Goal: Information Seeking & Learning: Learn about a topic

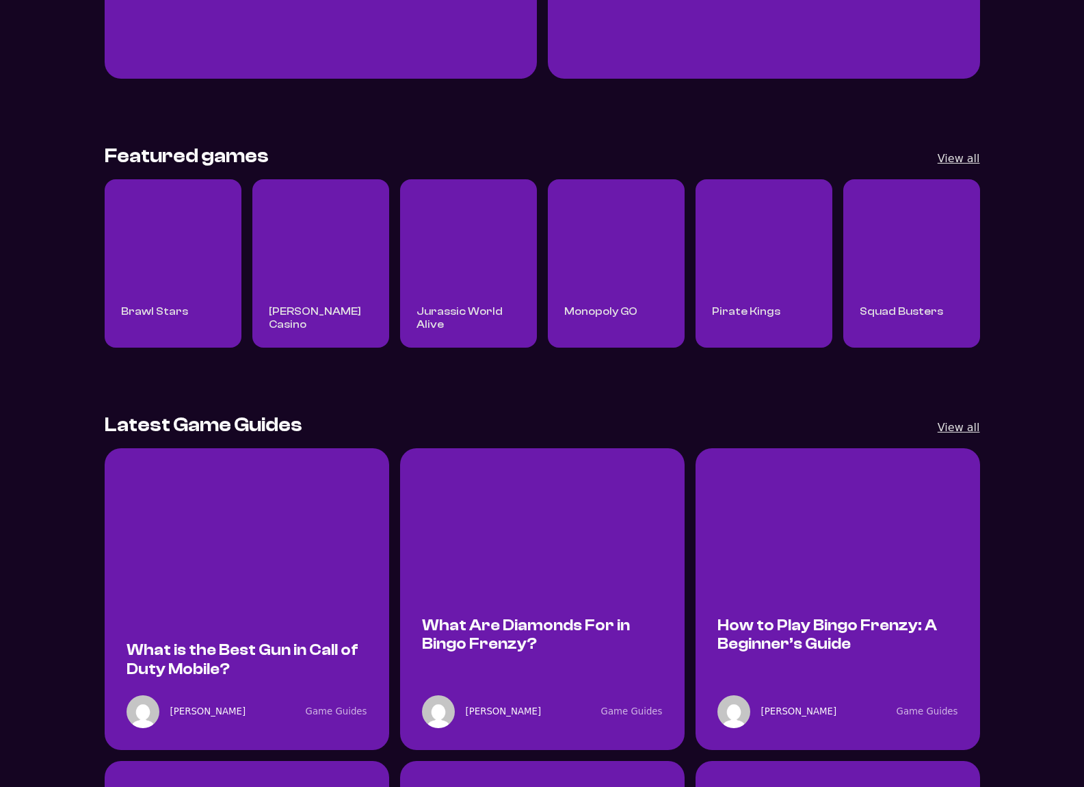
scroll to position [402, 0]
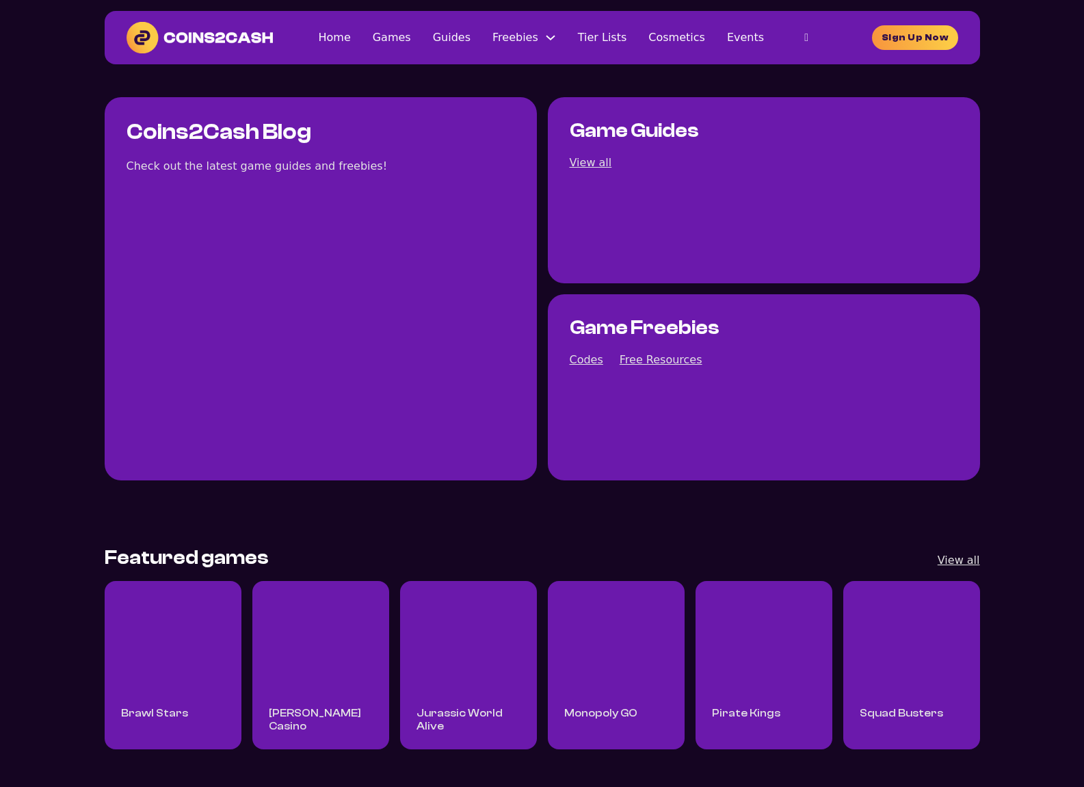
scroll to position [414, 0]
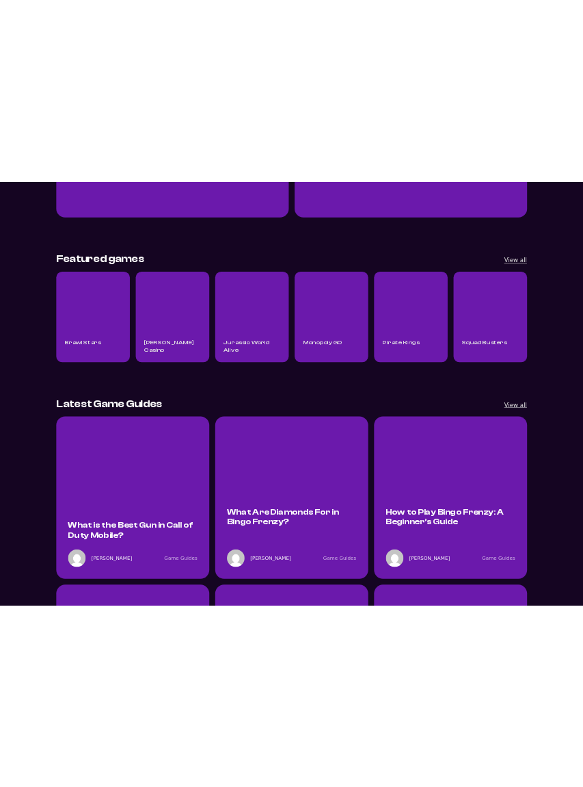
scroll to position [414, 0]
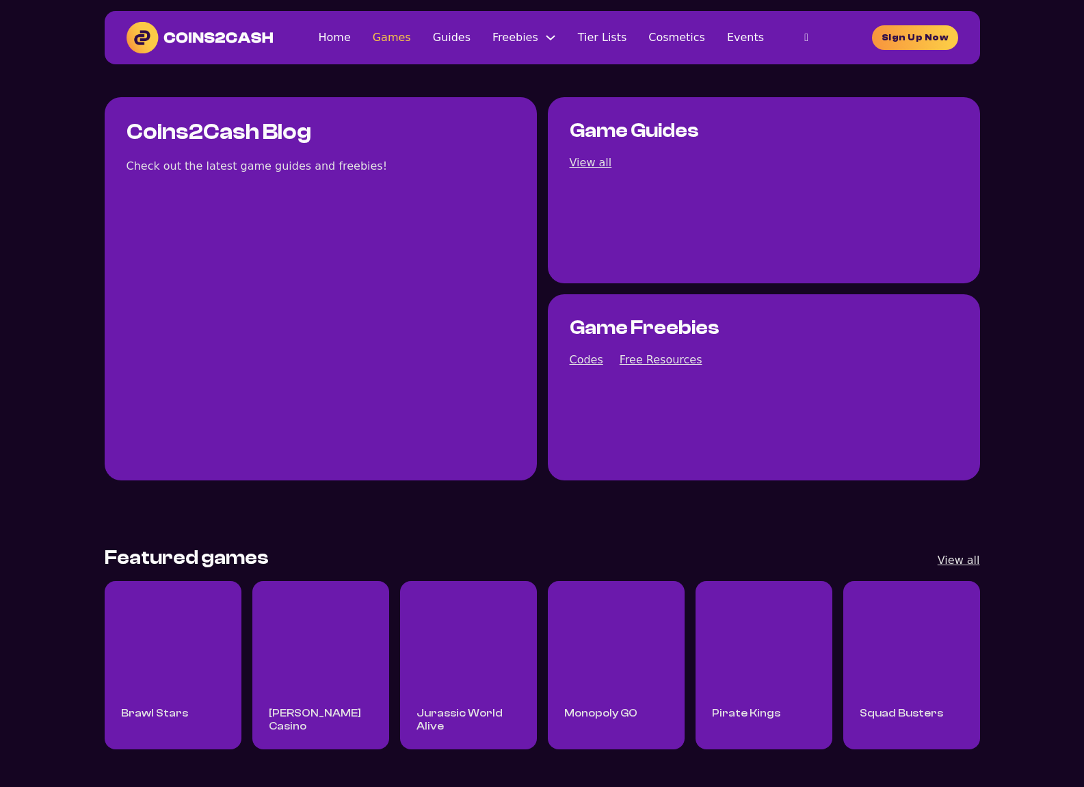
click at [373, 47] on link "Games" at bounding box center [392, 37] width 38 height 18
click at [318, 47] on link "Home" at bounding box center [334, 37] width 32 height 18
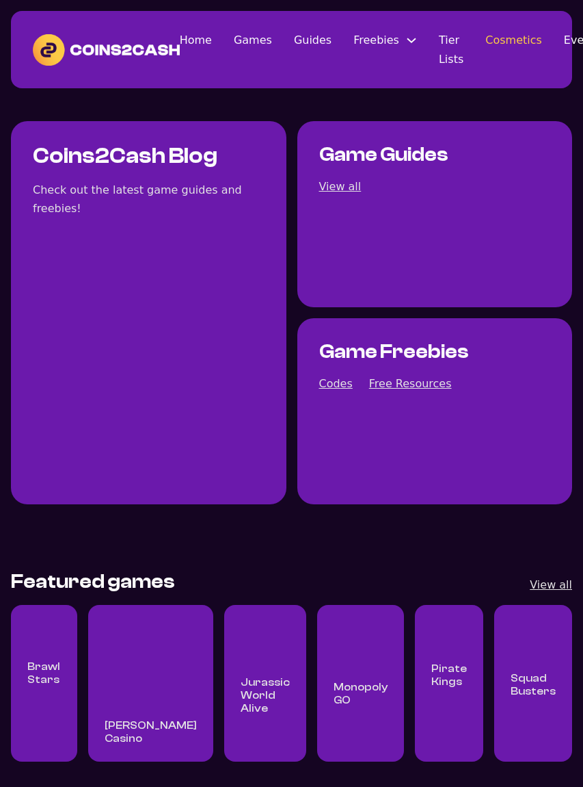
click at [486, 49] on link "Cosmetics" at bounding box center [514, 40] width 57 height 18
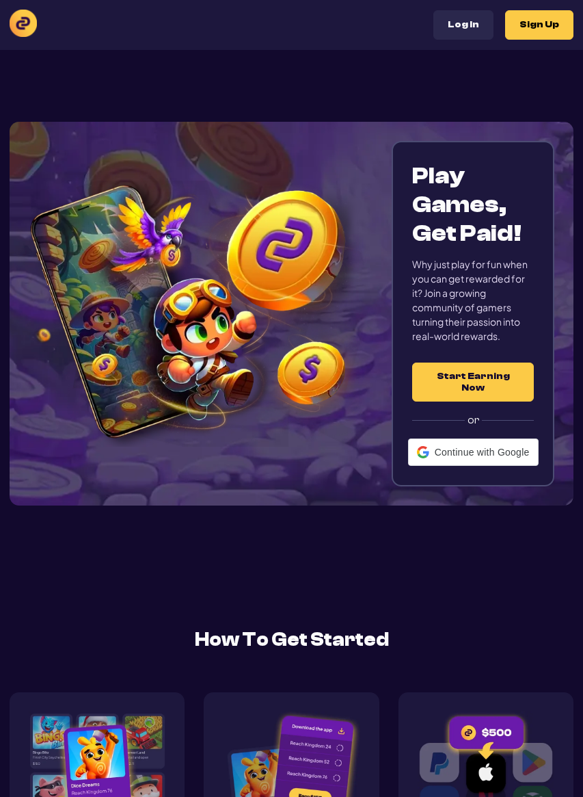
click at [261, 115] on section "Play Games, Get Paid! Why just play for fun when you can get rewarded for it? J…" at bounding box center [292, 313] width 564 height 527
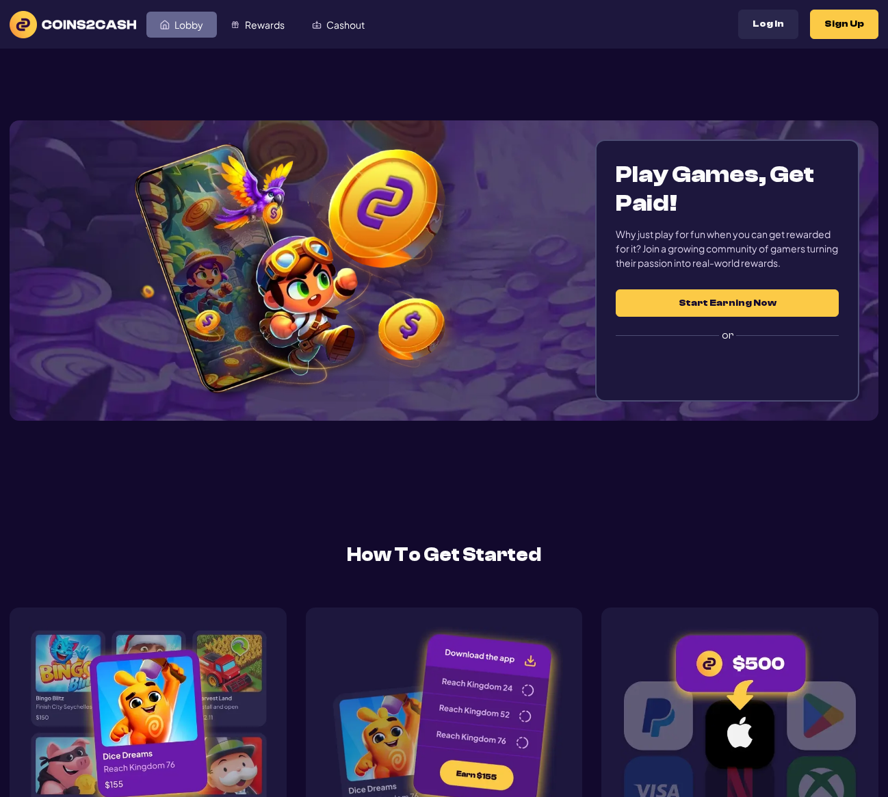
click at [199, 23] on span "Lobby" at bounding box center [188, 25] width 29 height 10
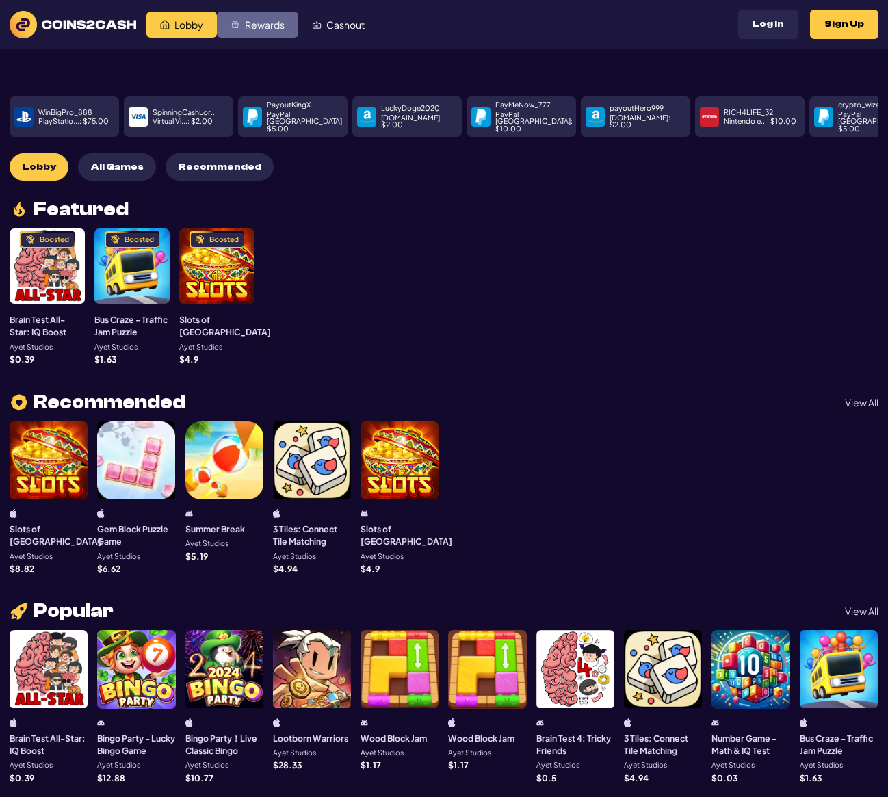
click at [257, 27] on span "Rewards" at bounding box center [265, 25] width 40 height 10
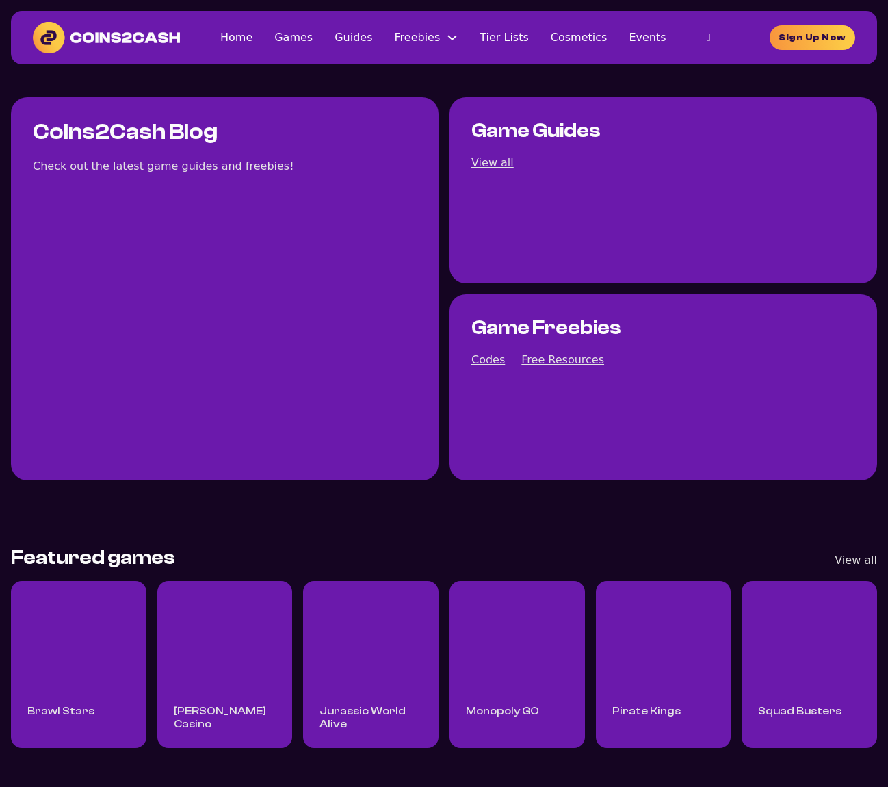
click at [683, 82] on link "Games" at bounding box center [785, 61] width 205 height 41
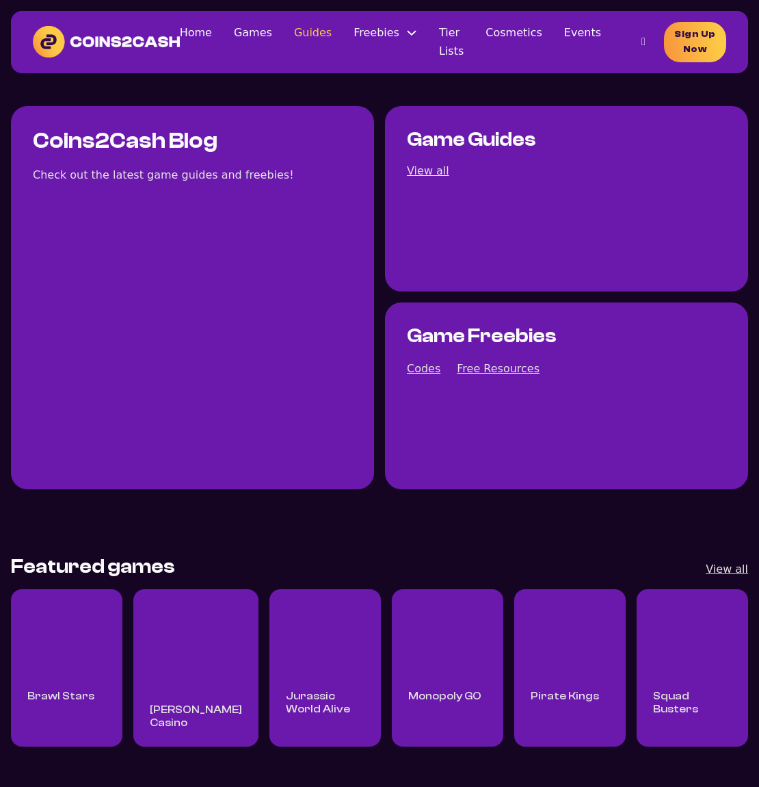
click at [294, 60] on li "Guides" at bounding box center [313, 41] width 38 height 37
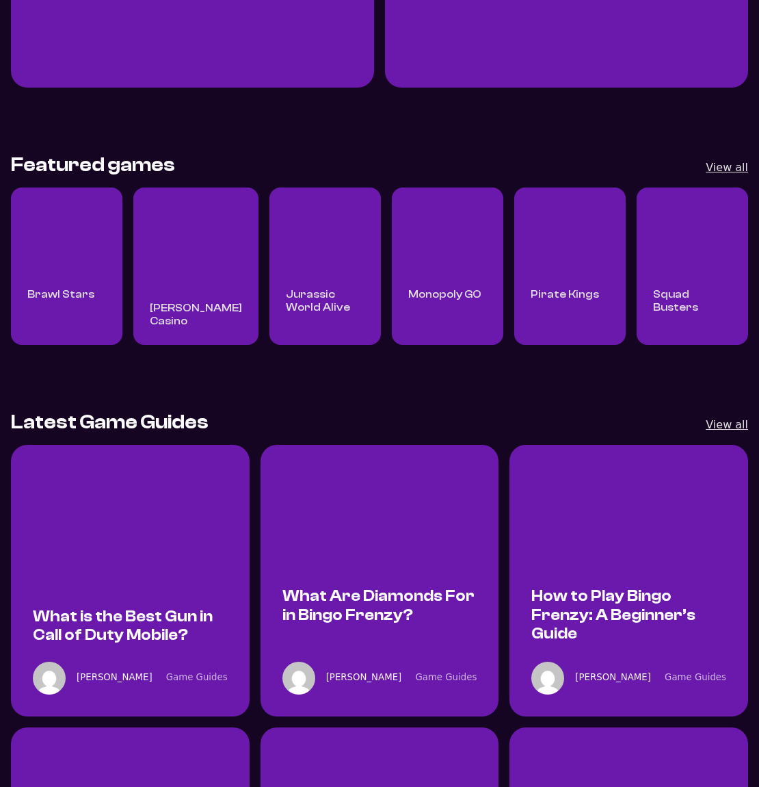
scroll to position [402, 0]
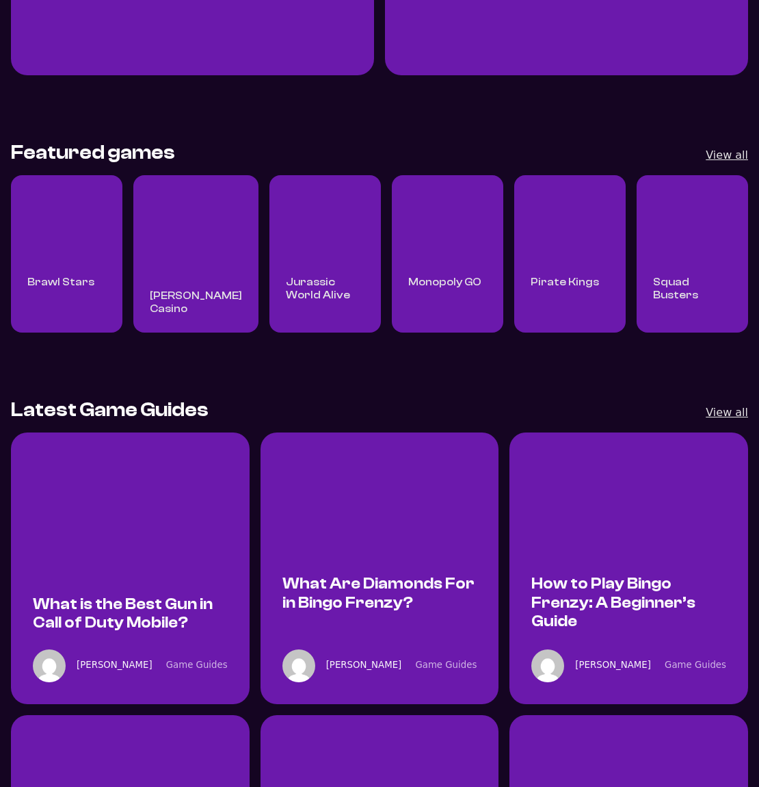
scroll to position [414, 0]
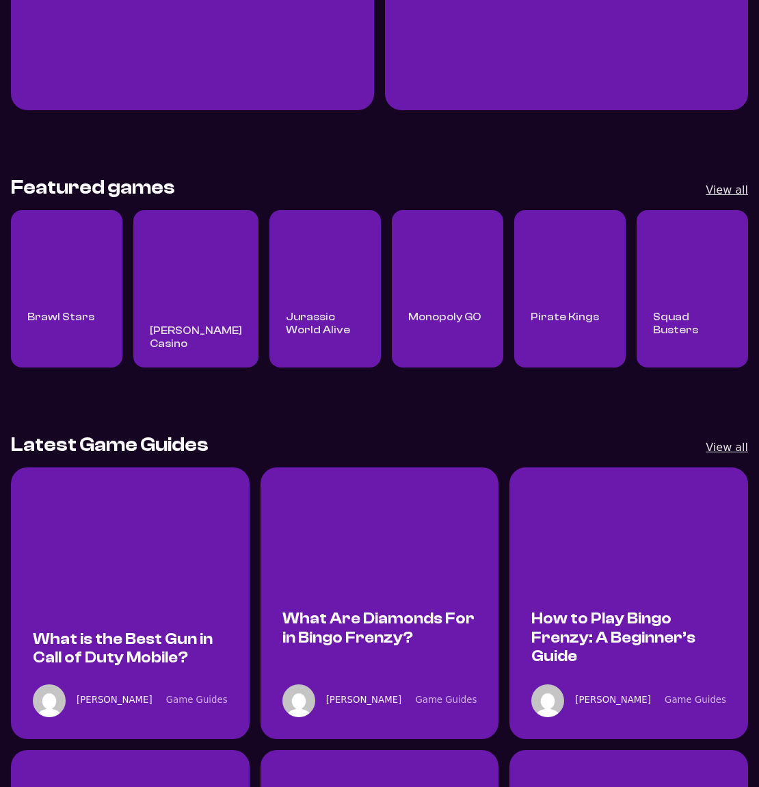
scroll to position [379, 0]
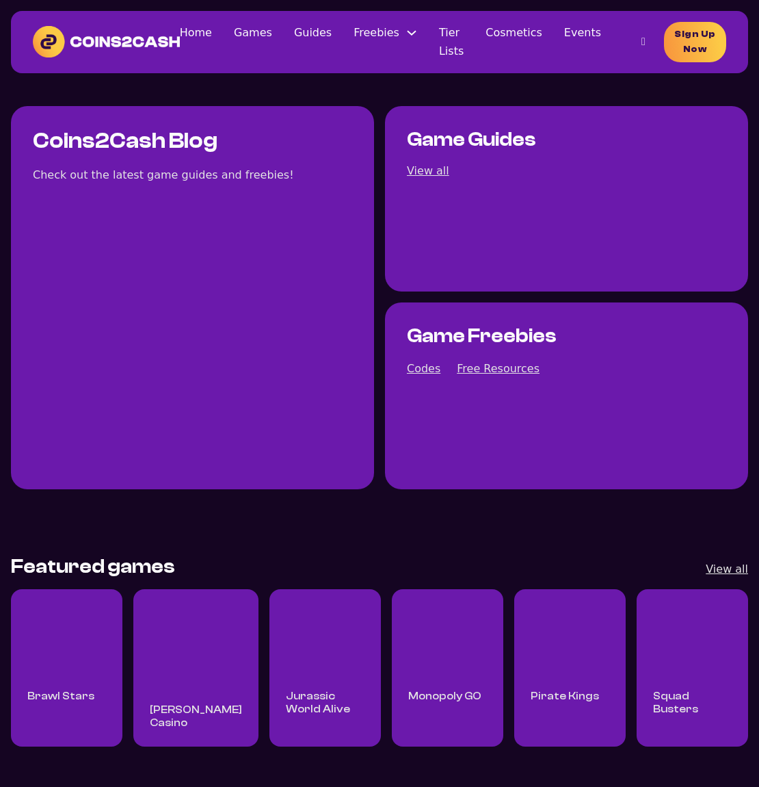
scroll to position [379, 0]
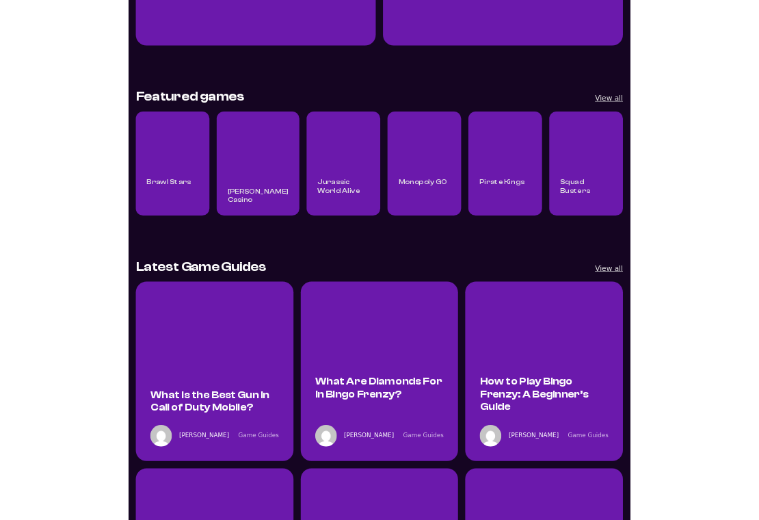
scroll to position [420, 0]
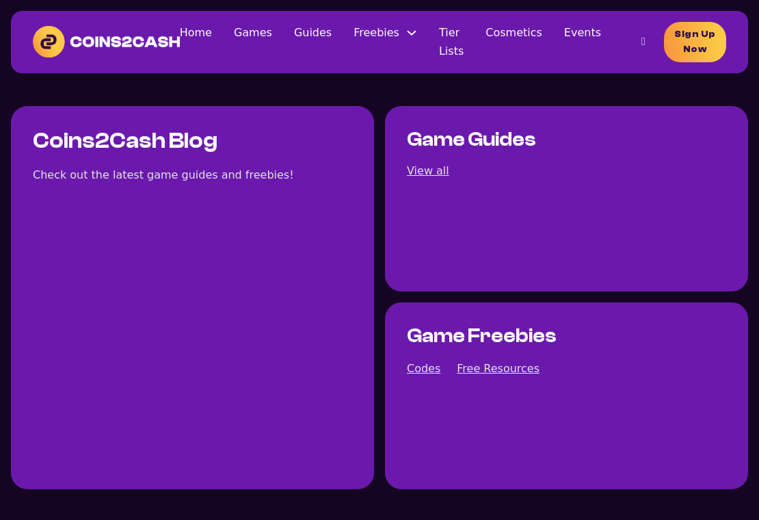
scroll to position [385, 0]
click at [486, 42] on link "Cosmetics" at bounding box center [514, 32] width 57 height 18
click at [554, 164] on link "Freebies" at bounding box center [627, 143] width 146 height 41
click at [0, 0] on link "Free Resources" at bounding box center [0, 0] width 0 height 0
click at [180, 42] on link "Home" at bounding box center [196, 32] width 32 height 18
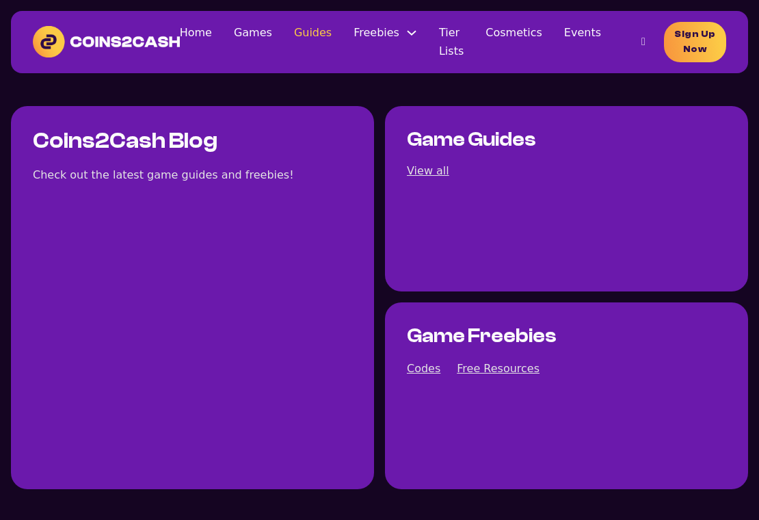
click at [294, 42] on link "Guides" at bounding box center [313, 32] width 38 height 18
click at [180, 42] on link "Home" at bounding box center [196, 32] width 32 height 18
click at [623, 55] on div "Search site Search ×" at bounding box center [643, 41] width 41 height 27
click at [0, 0] on li "Codes" at bounding box center [0, 0] width 0 height 0
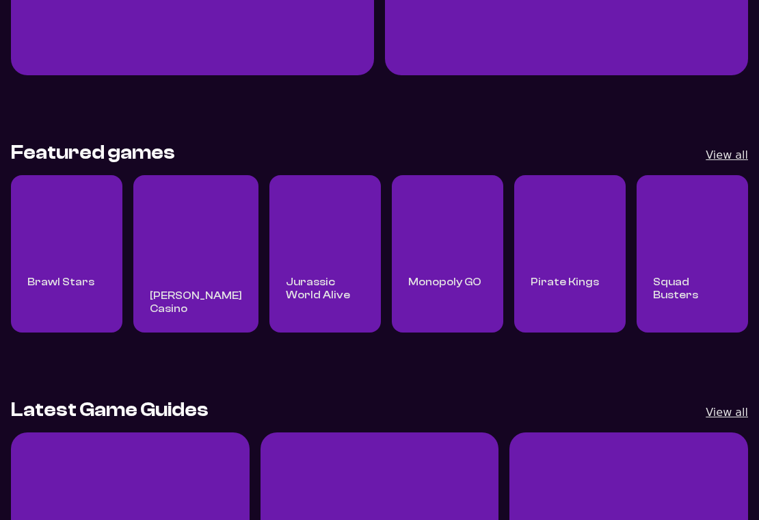
scroll to position [414, 0]
click at [706, 164] on link "View all" at bounding box center [727, 155] width 42 height 18
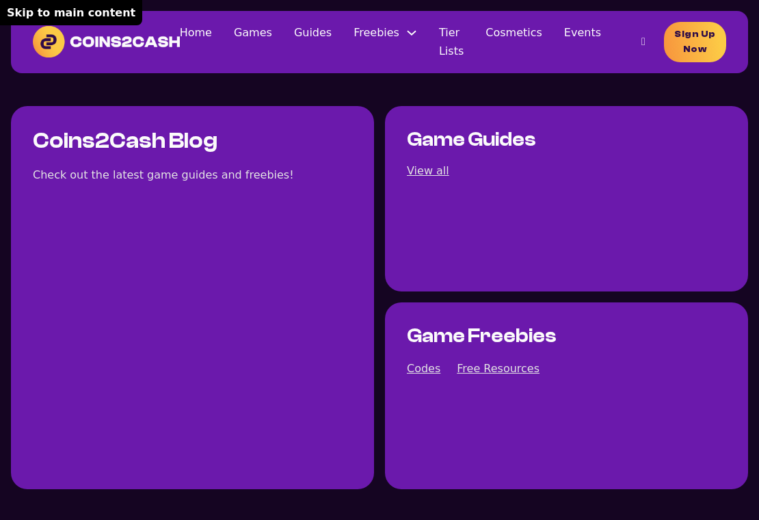
click at [91, 10] on link "Skip to main content" at bounding box center [71, 12] width 142 height 25
click at [234, 42] on link "Games" at bounding box center [253, 32] width 38 height 18
click at [730, 16] on button "×" at bounding box center [752, 1] width 45 height 30
click at [564, 42] on link "Events" at bounding box center [582, 32] width 37 height 18
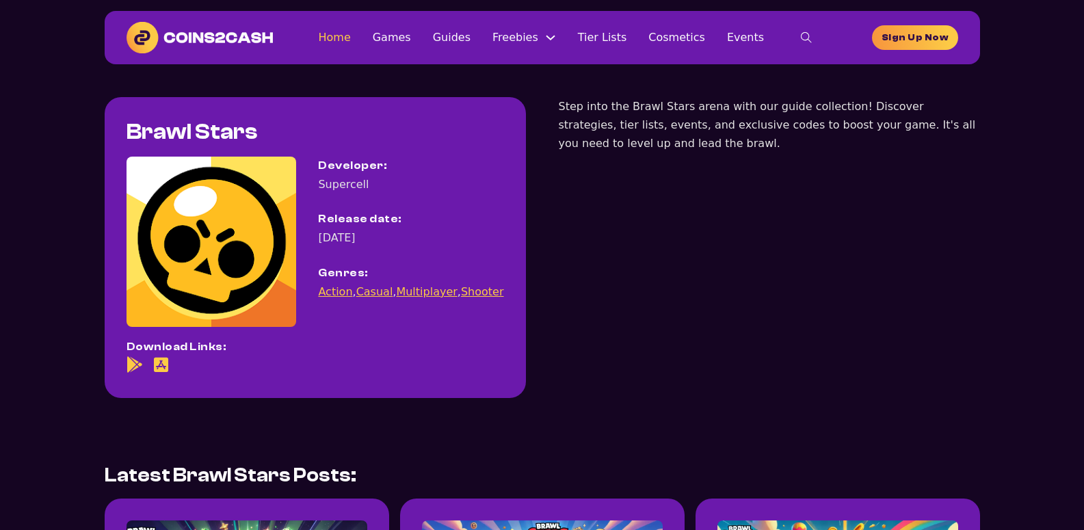
click at [350, 36] on link "Home" at bounding box center [334, 37] width 32 height 18
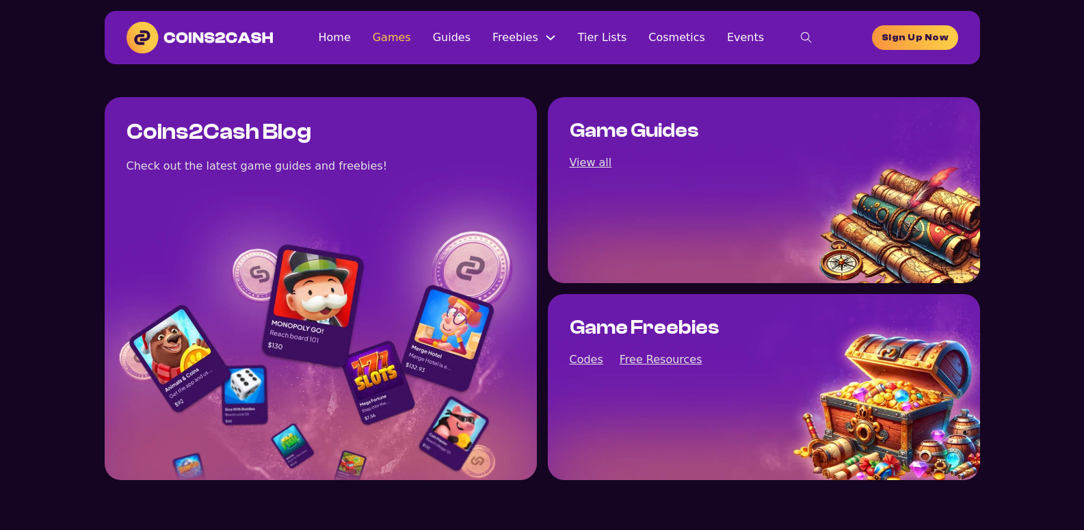
click at [409, 36] on link "Games" at bounding box center [392, 37] width 38 height 18
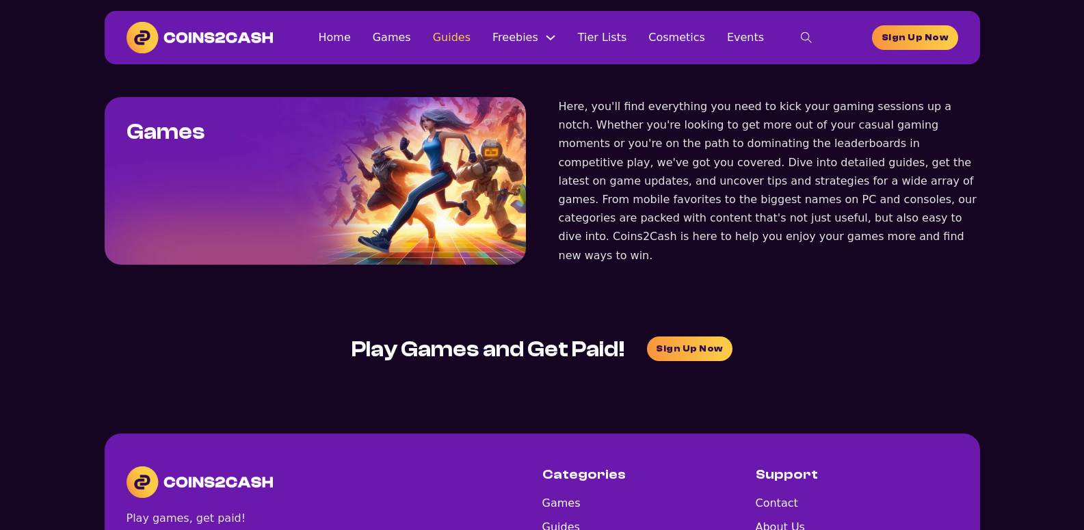
click at [468, 38] on link "Guides" at bounding box center [452, 37] width 38 height 18
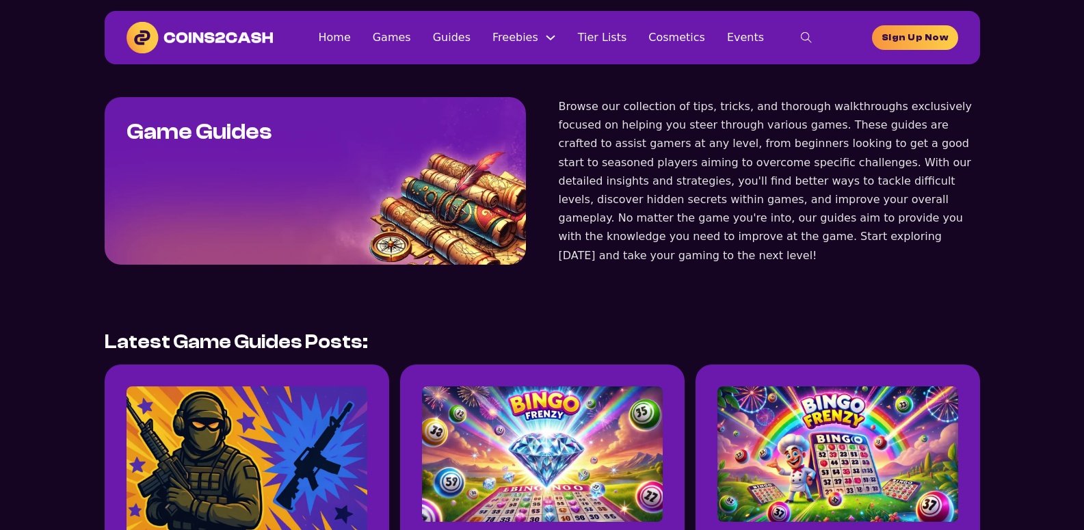
scroll to position [228, 0]
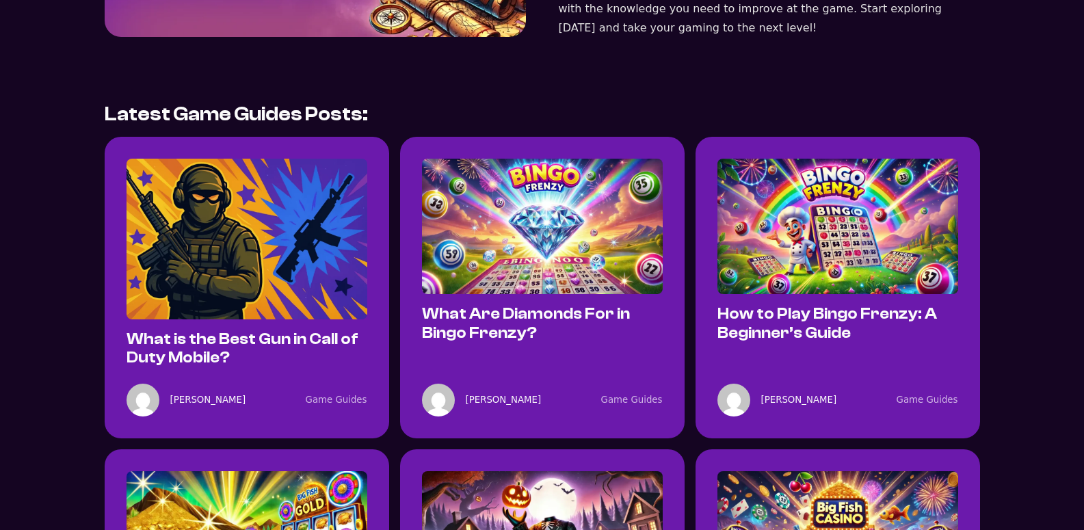
click at [262, 303] on img at bounding box center [247, 239] width 241 height 160
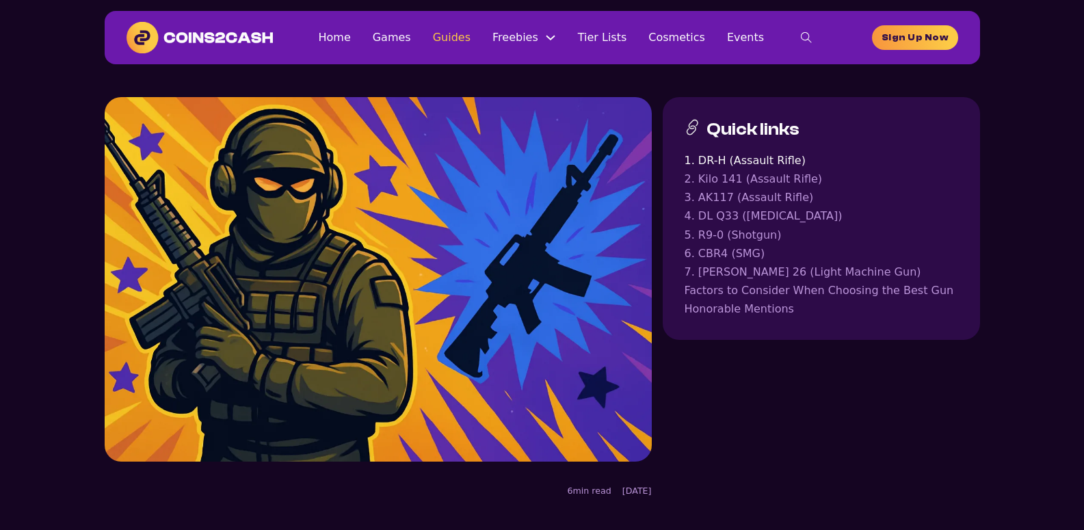
click at [471, 36] on link "Guides" at bounding box center [452, 37] width 38 height 18
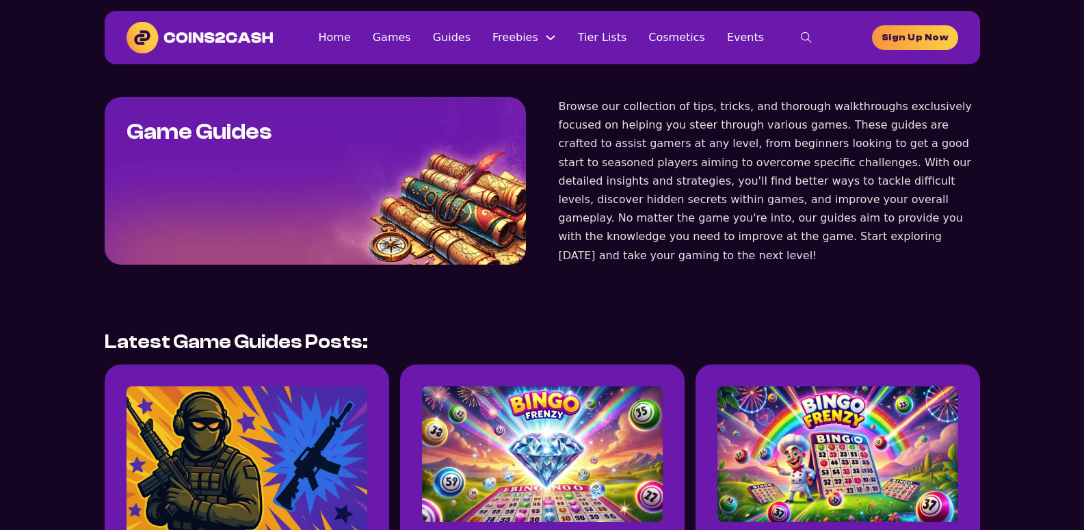
scroll to position [342, 0]
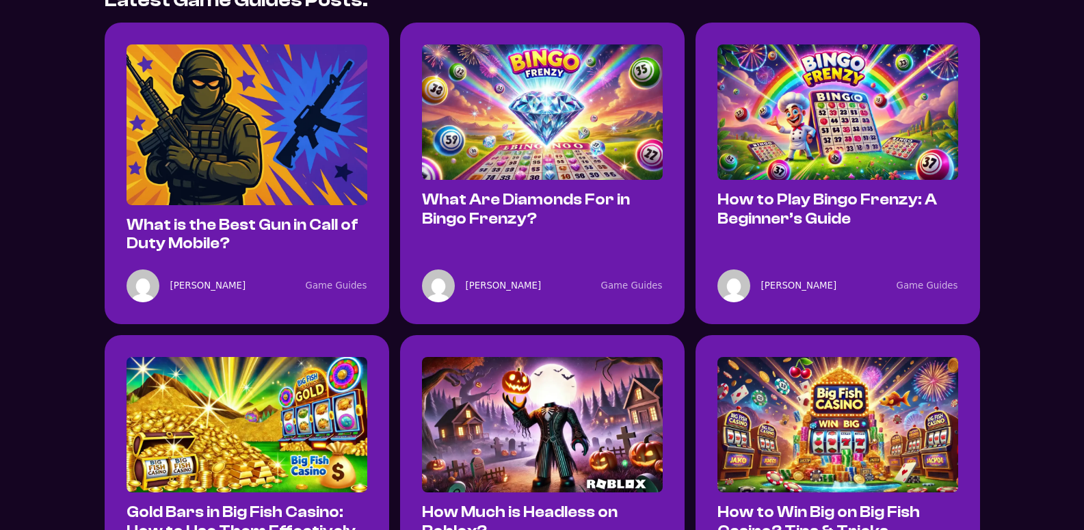
click at [566, 151] on img at bounding box center [542, 111] width 241 height 135
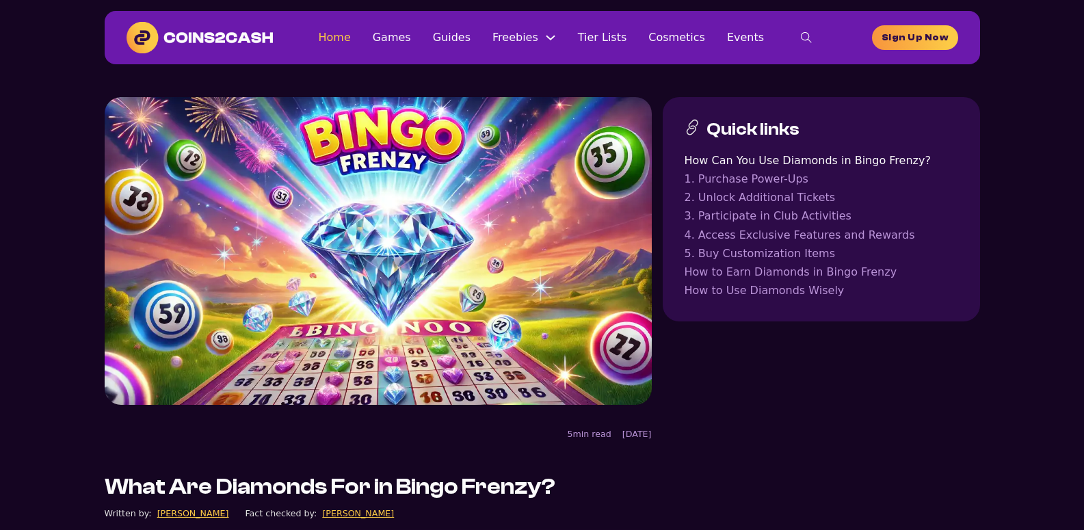
click at [350, 38] on link "Home" at bounding box center [334, 37] width 32 height 18
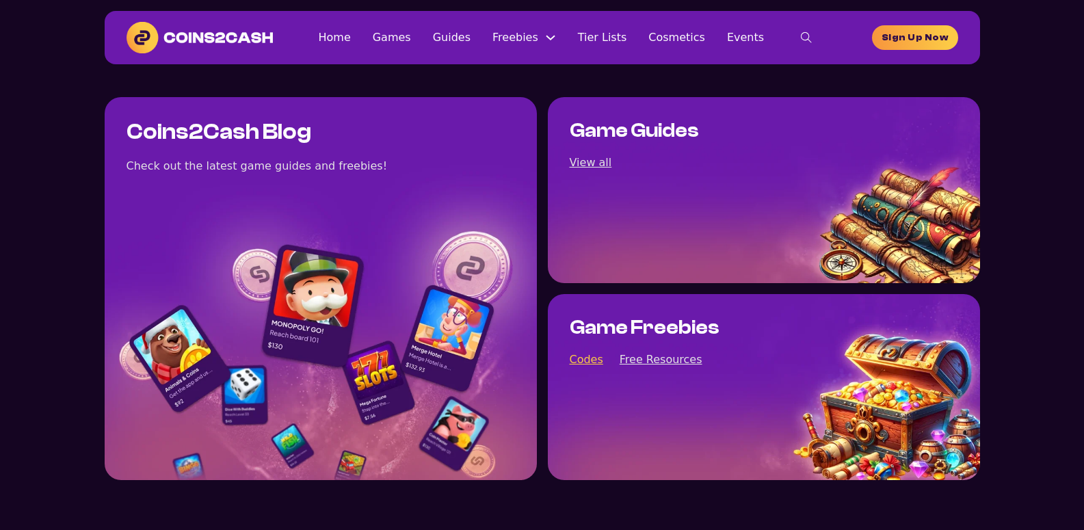
click at [591, 360] on link "Codes" at bounding box center [587, 359] width 34 height 18
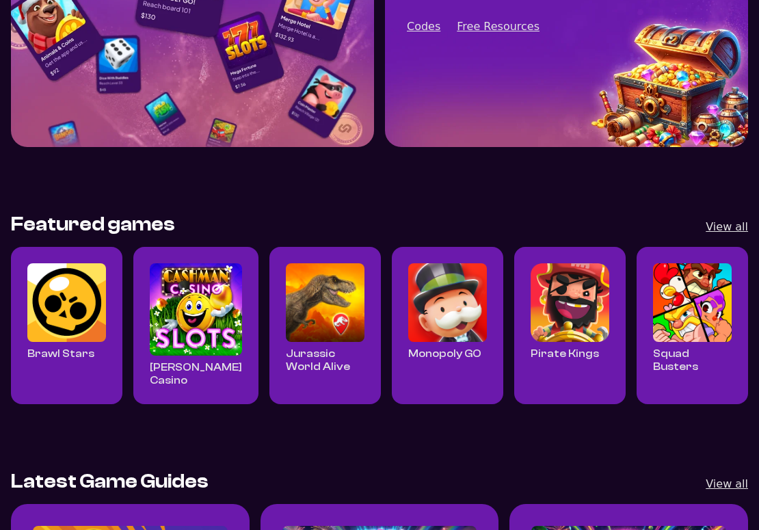
scroll to position [228, 0]
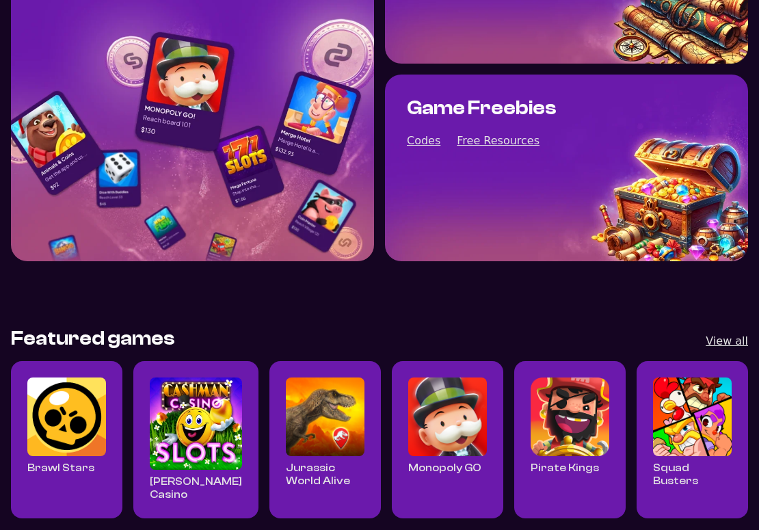
click at [202, 395] on img "Read all Cashman Casino posts" at bounding box center [196, 424] width 92 height 92
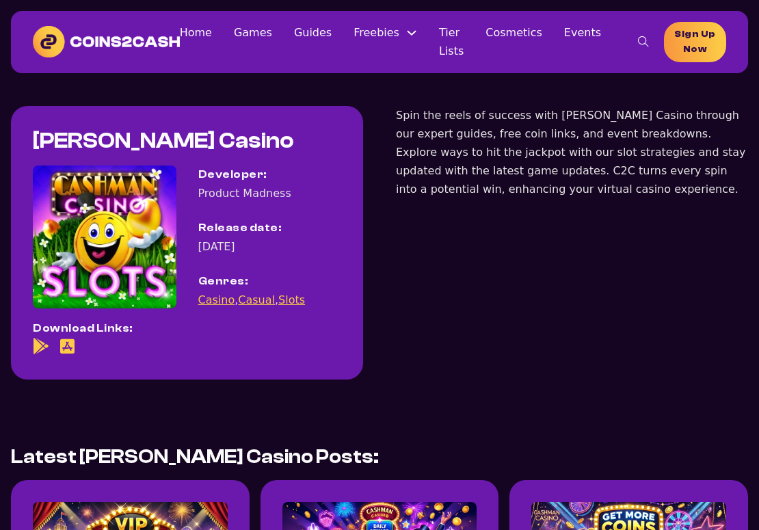
click at [93, 38] on img at bounding box center [106, 41] width 147 height 31
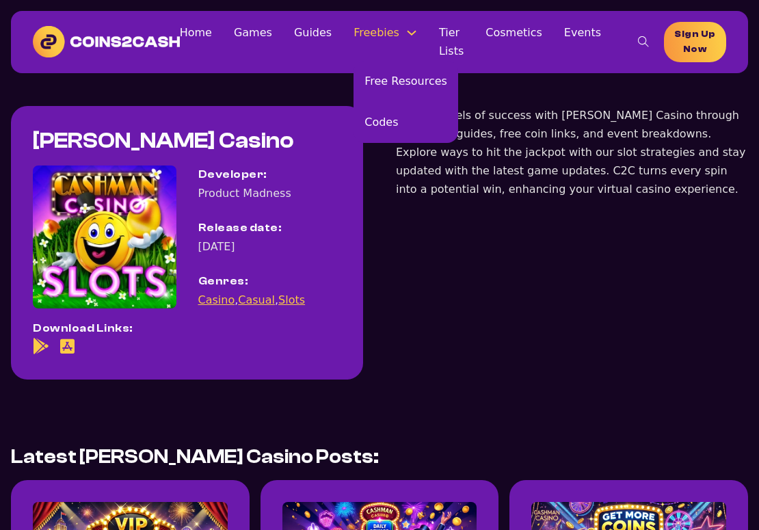
click at [371, 34] on link "Freebies" at bounding box center [377, 32] width 46 height 18
click at [383, 69] on link "Free Resources" at bounding box center [406, 81] width 105 height 41
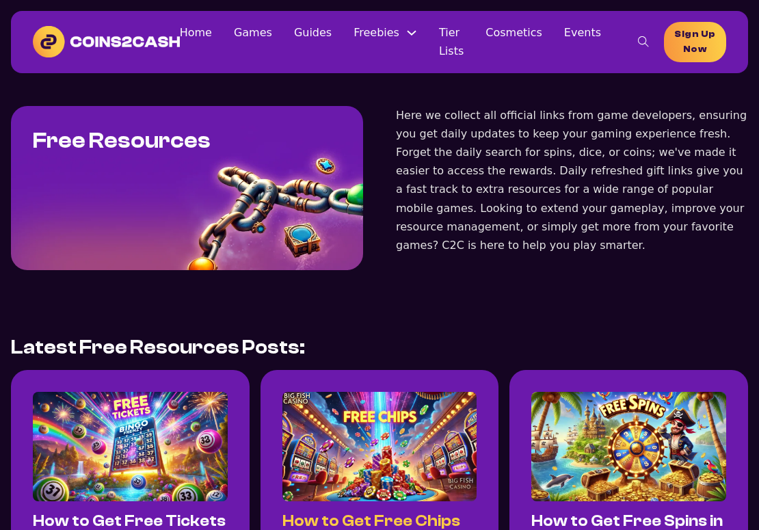
scroll to position [228, 0]
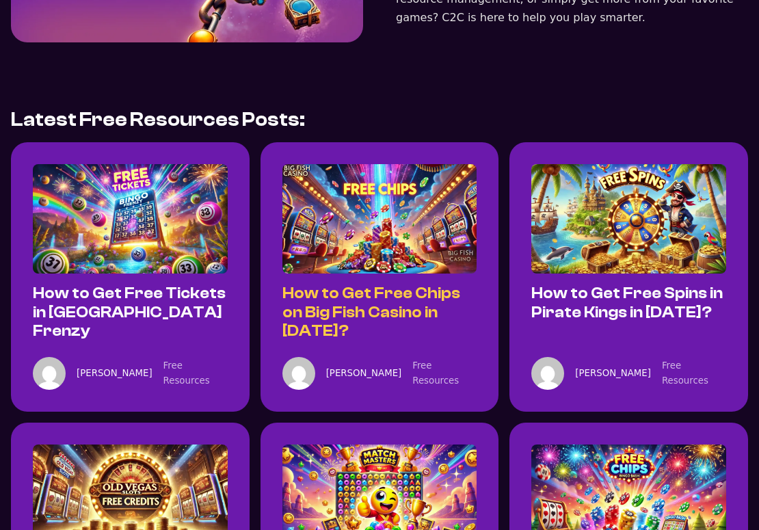
click at [360, 291] on link "How to Get Free Chips on Big Fish Casino in [DATE]?" at bounding box center [371, 312] width 178 height 55
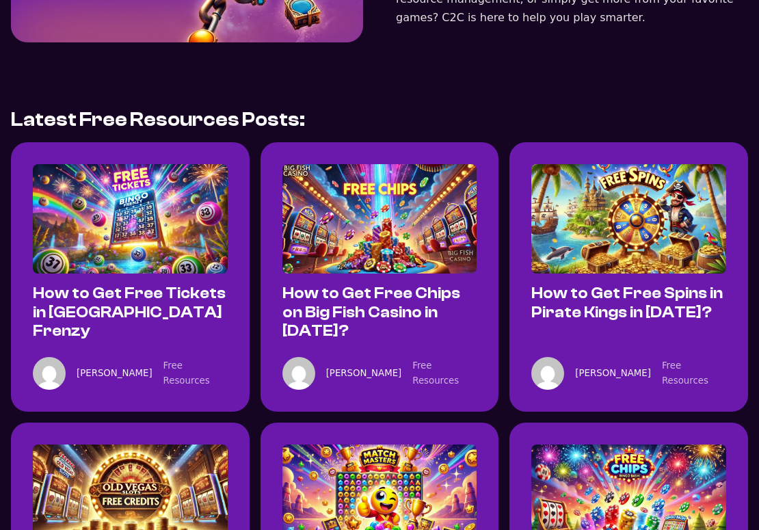
scroll to position [228, 0]
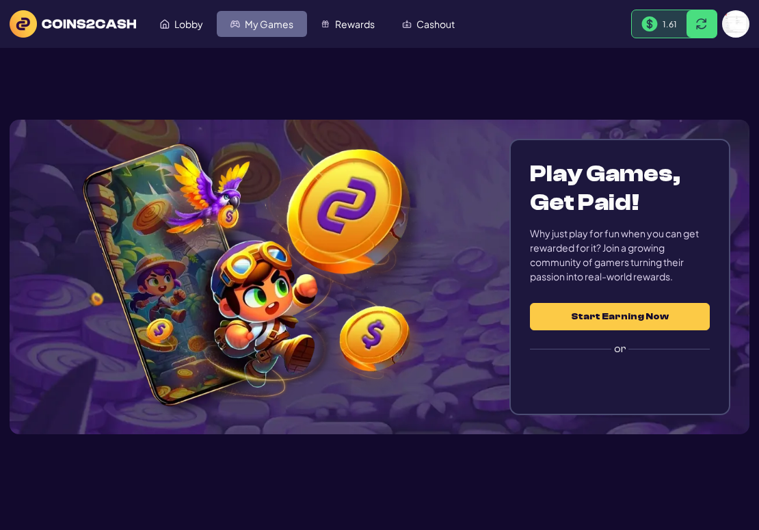
click at [244, 27] on link "My Games" at bounding box center [262, 24] width 90 height 26
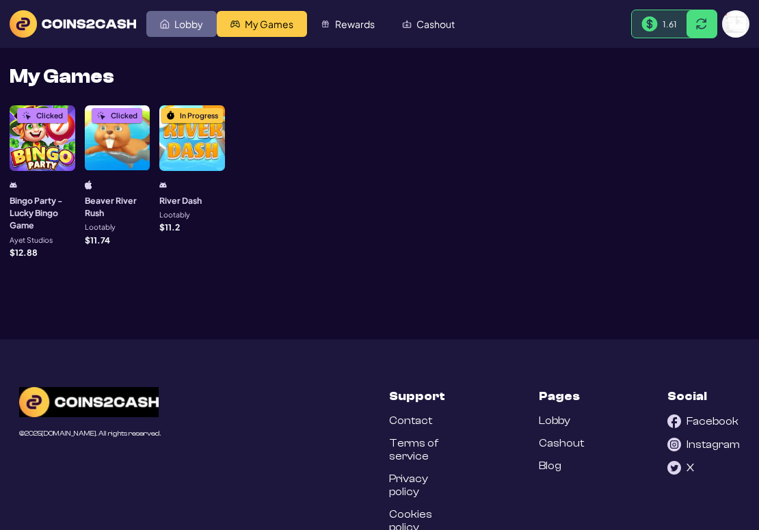
click at [191, 22] on span "Lobby" at bounding box center [188, 24] width 29 height 10
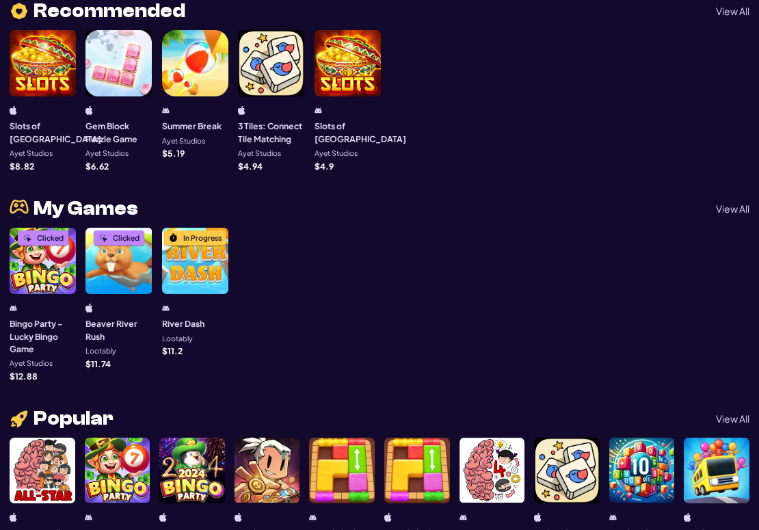
scroll to position [798, 0]
